Goal: Task Accomplishment & Management: Manage account settings

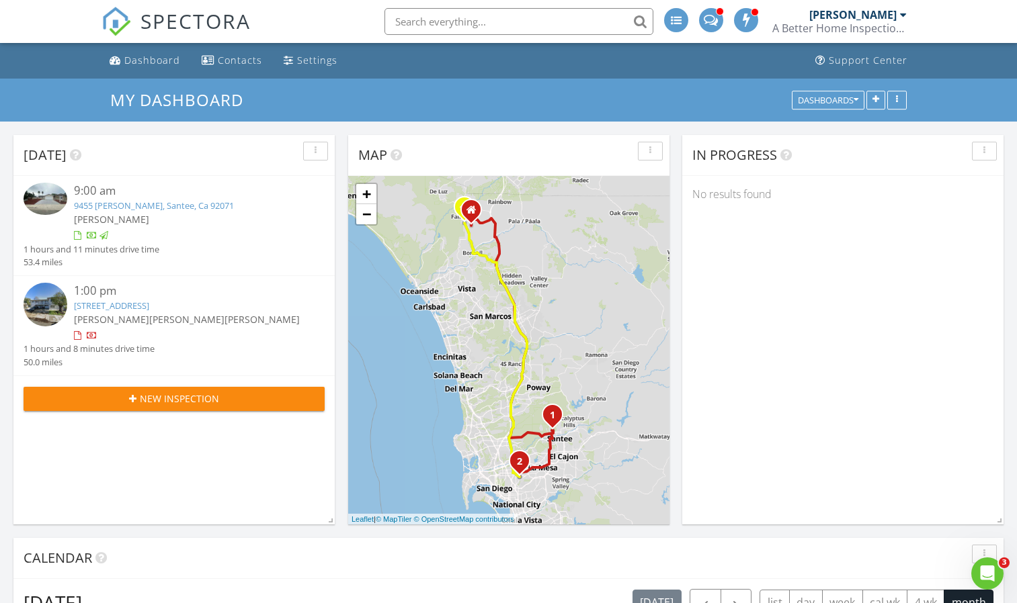
click at [150, 207] on link "9455 hornbuckle, Santee, Ca 92071" at bounding box center [154, 206] width 160 height 12
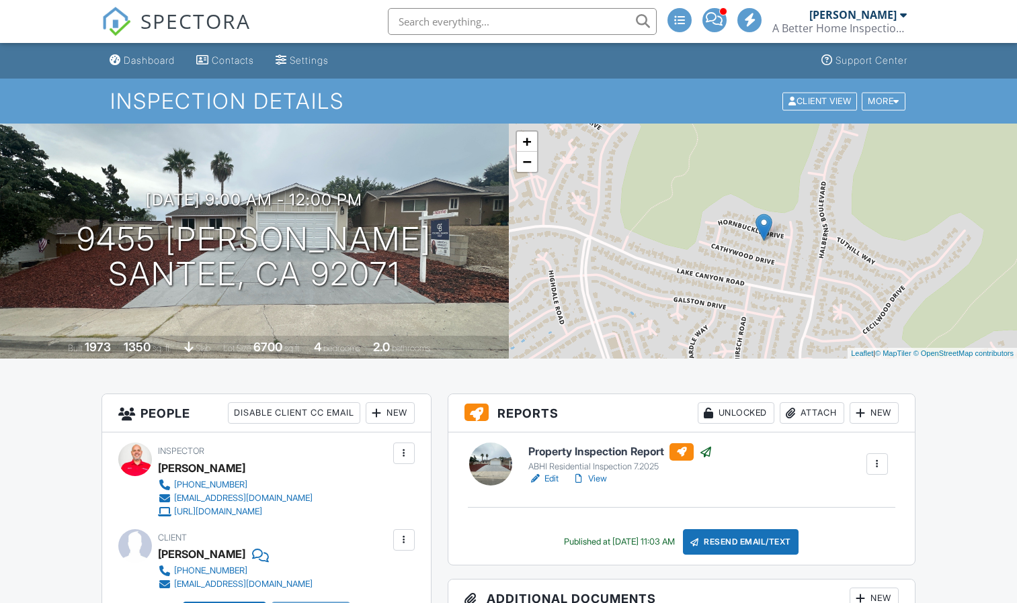
click at [547, 477] on link "Edit" at bounding box center [543, 478] width 30 height 13
